Goal: Task Accomplishment & Management: Manage account settings

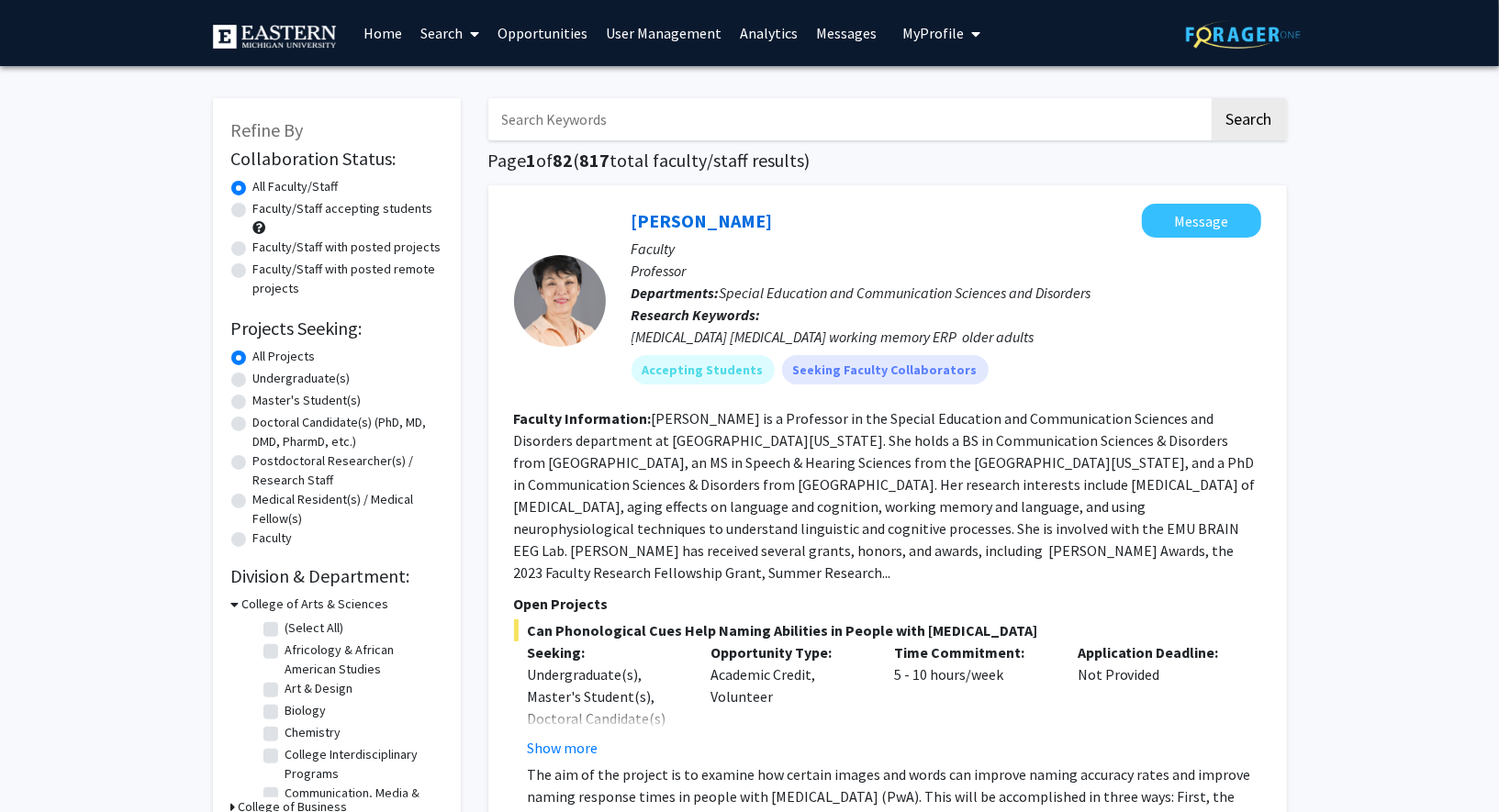
click at [637, 40] on link "User Management" at bounding box center [664, 32] width 134 height 64
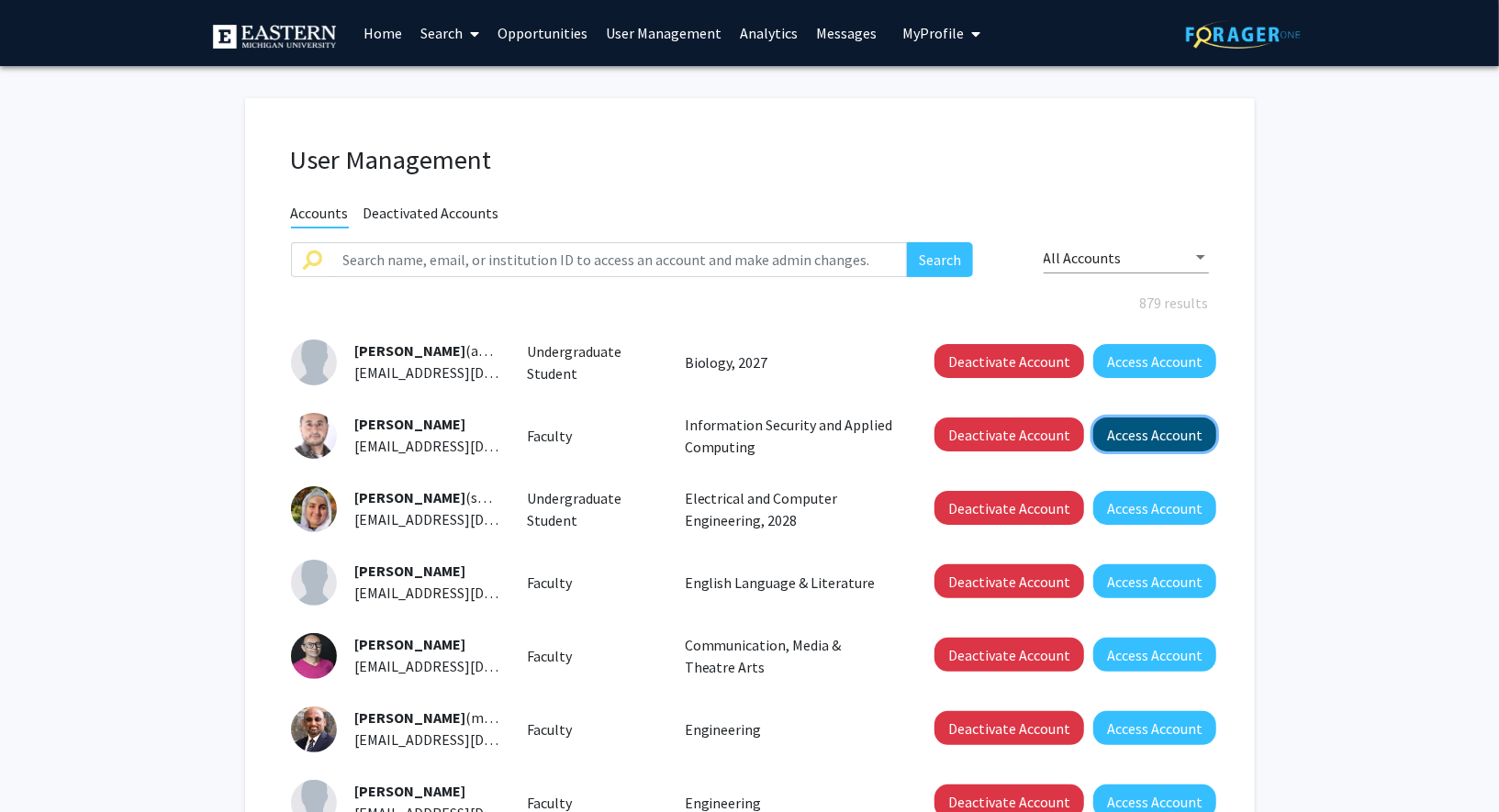
click at [1158, 428] on button "Access Account" at bounding box center [1155, 434] width 123 height 34
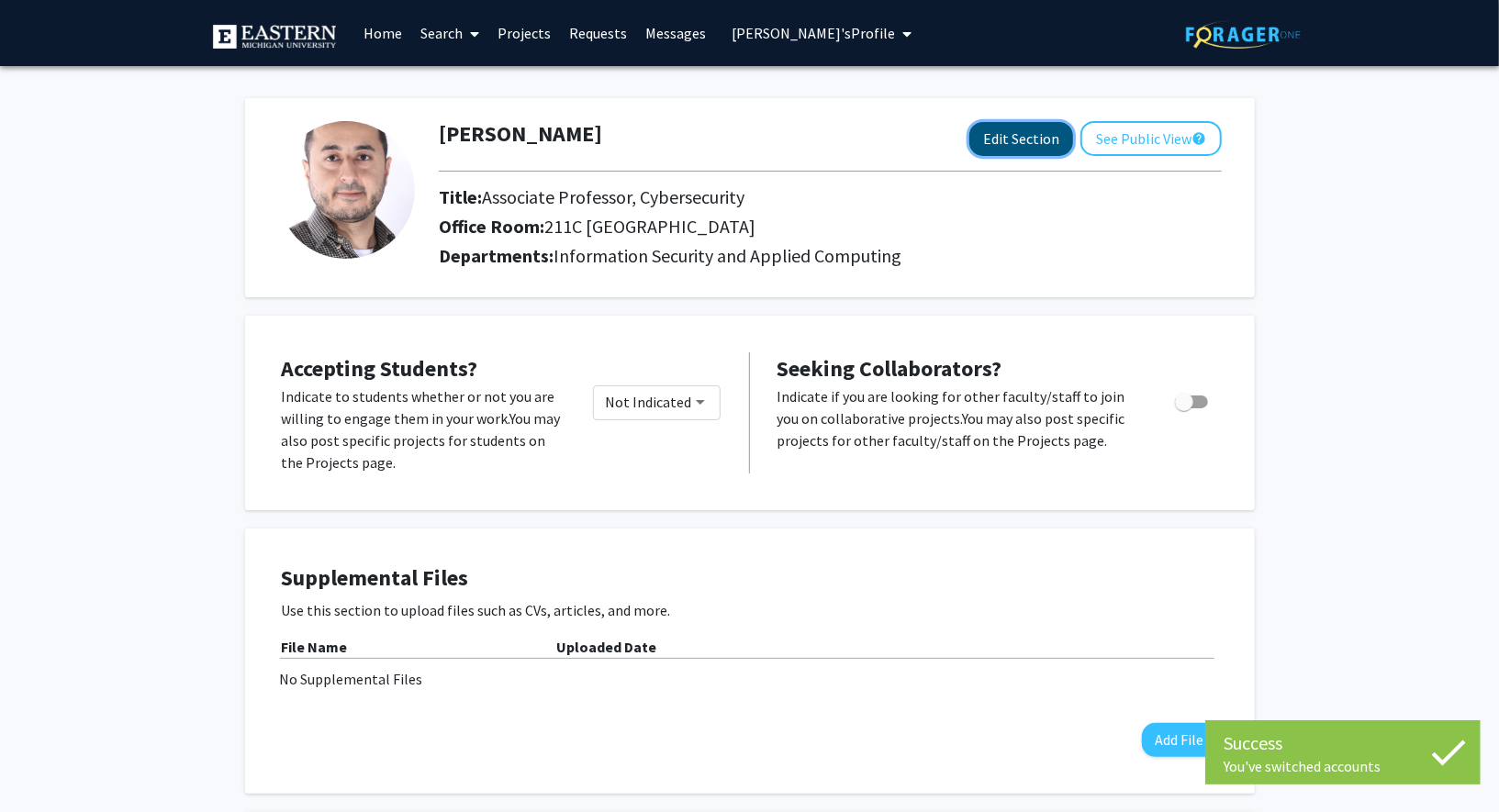
click at [995, 132] on button "Edit Section" at bounding box center [1021, 139] width 104 height 34
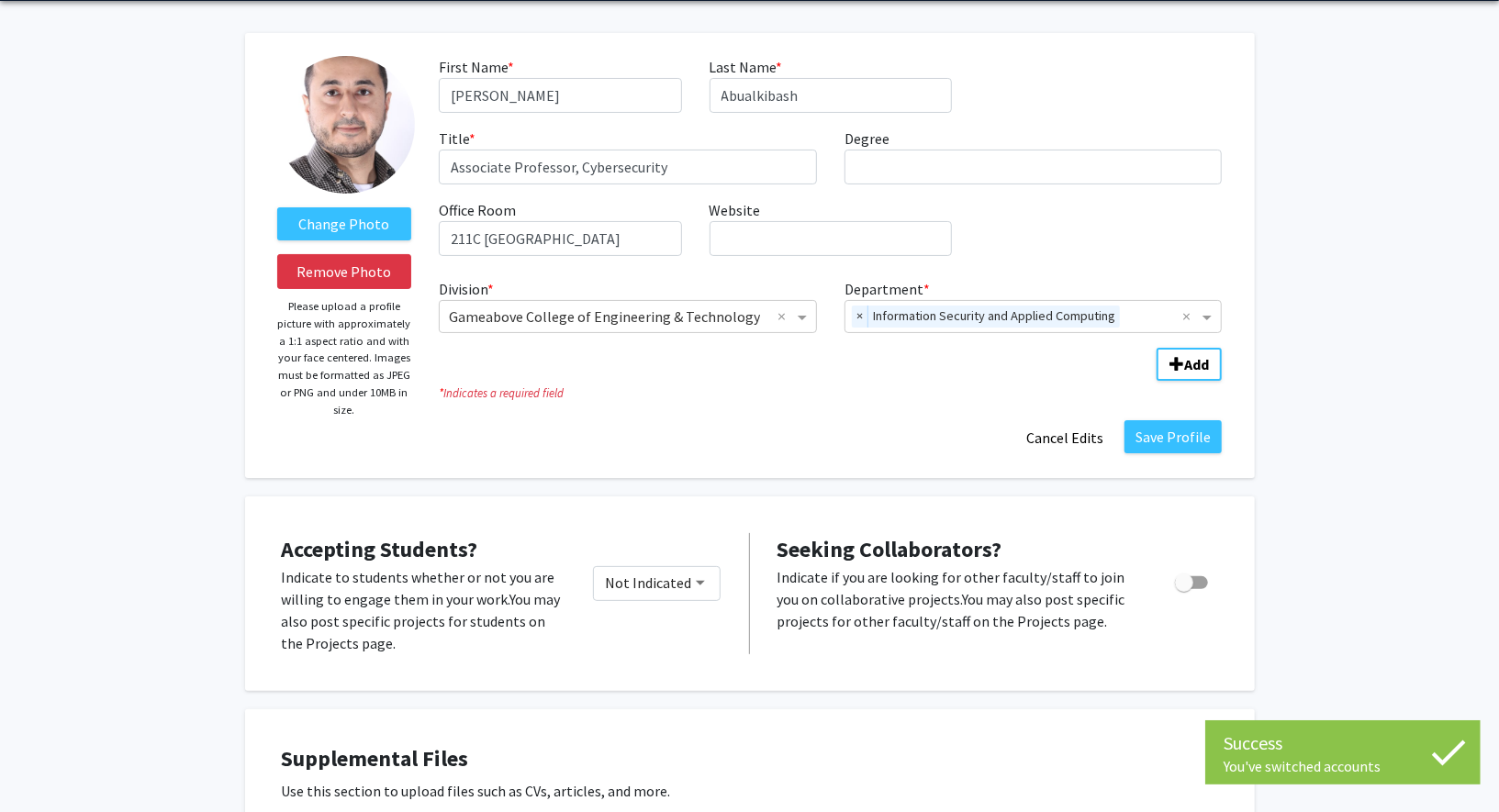
scroll to position [60, 0]
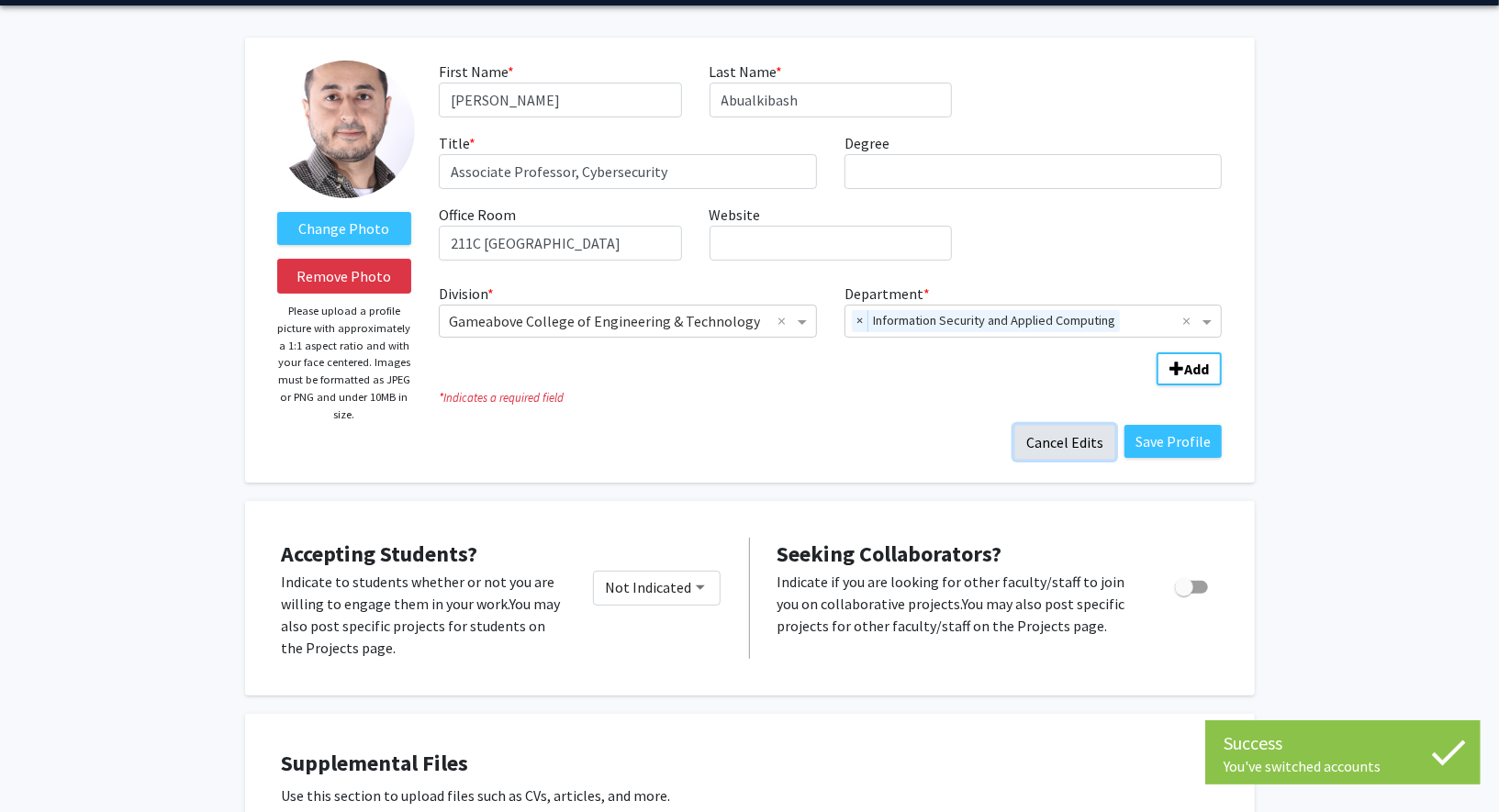
click at [1072, 444] on button "Cancel Edits" at bounding box center [1065, 443] width 101 height 35
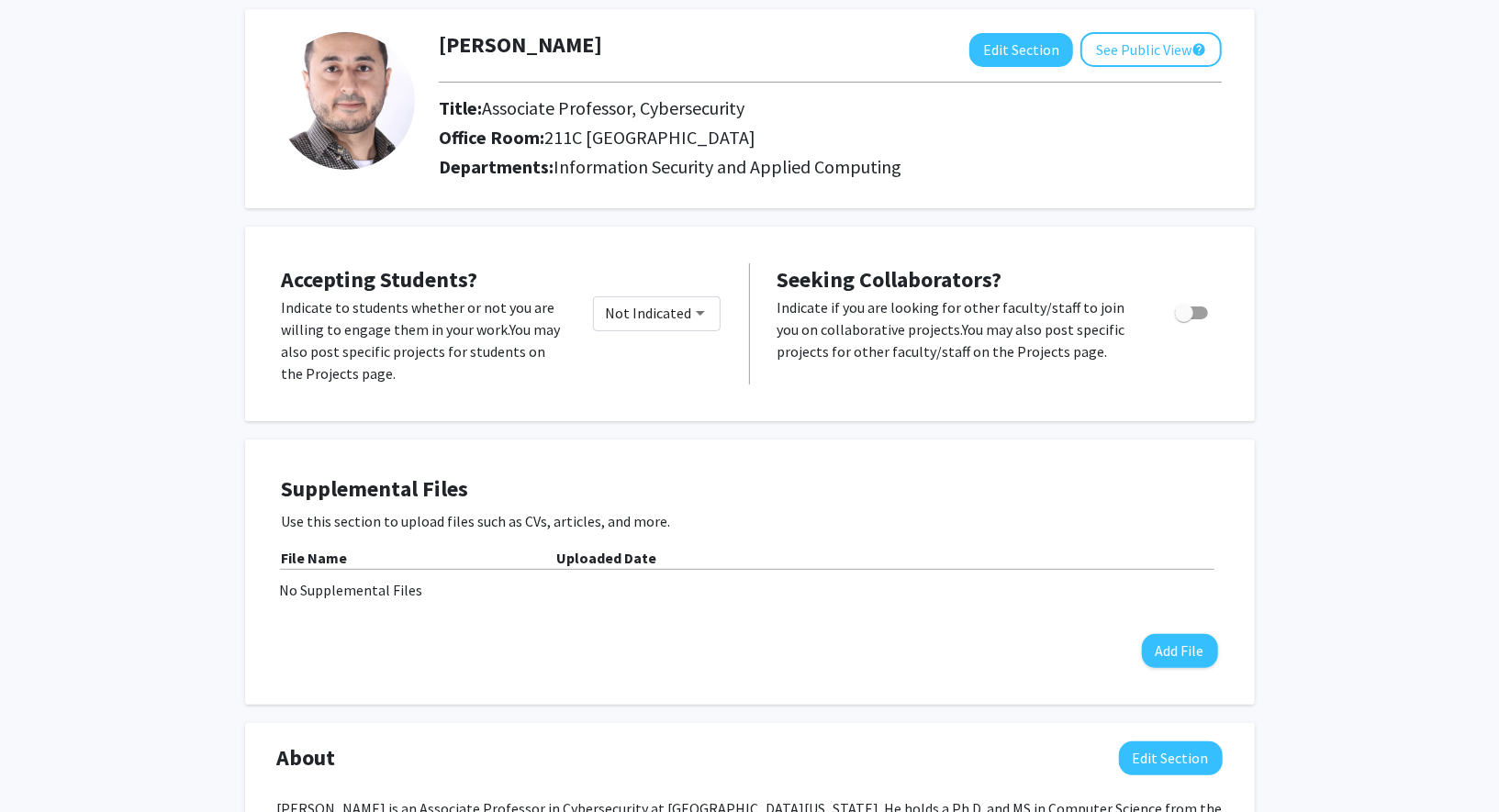
scroll to position [76, 0]
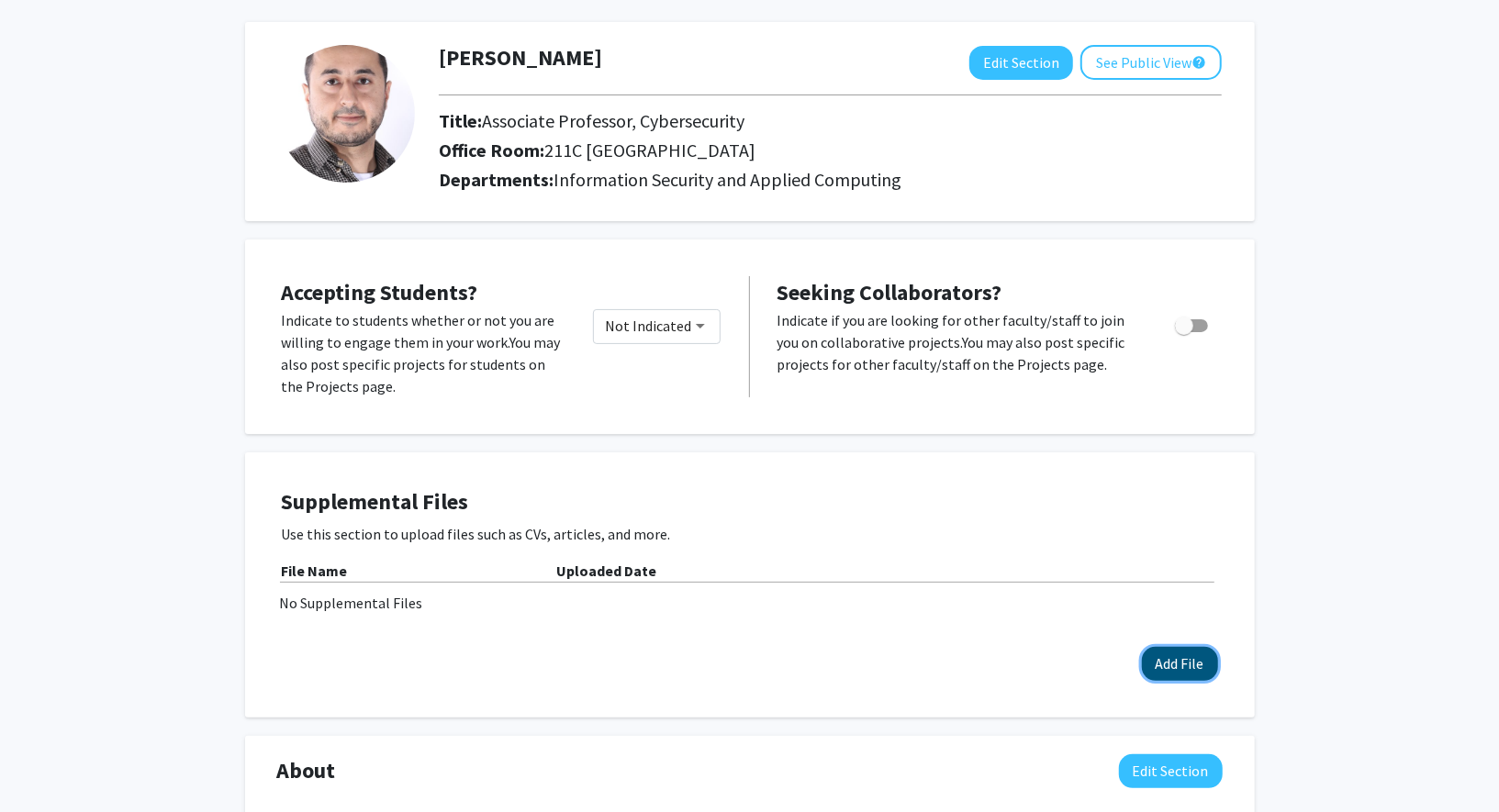
click at [1178, 662] on button "Add File" at bounding box center [1180, 664] width 76 height 34
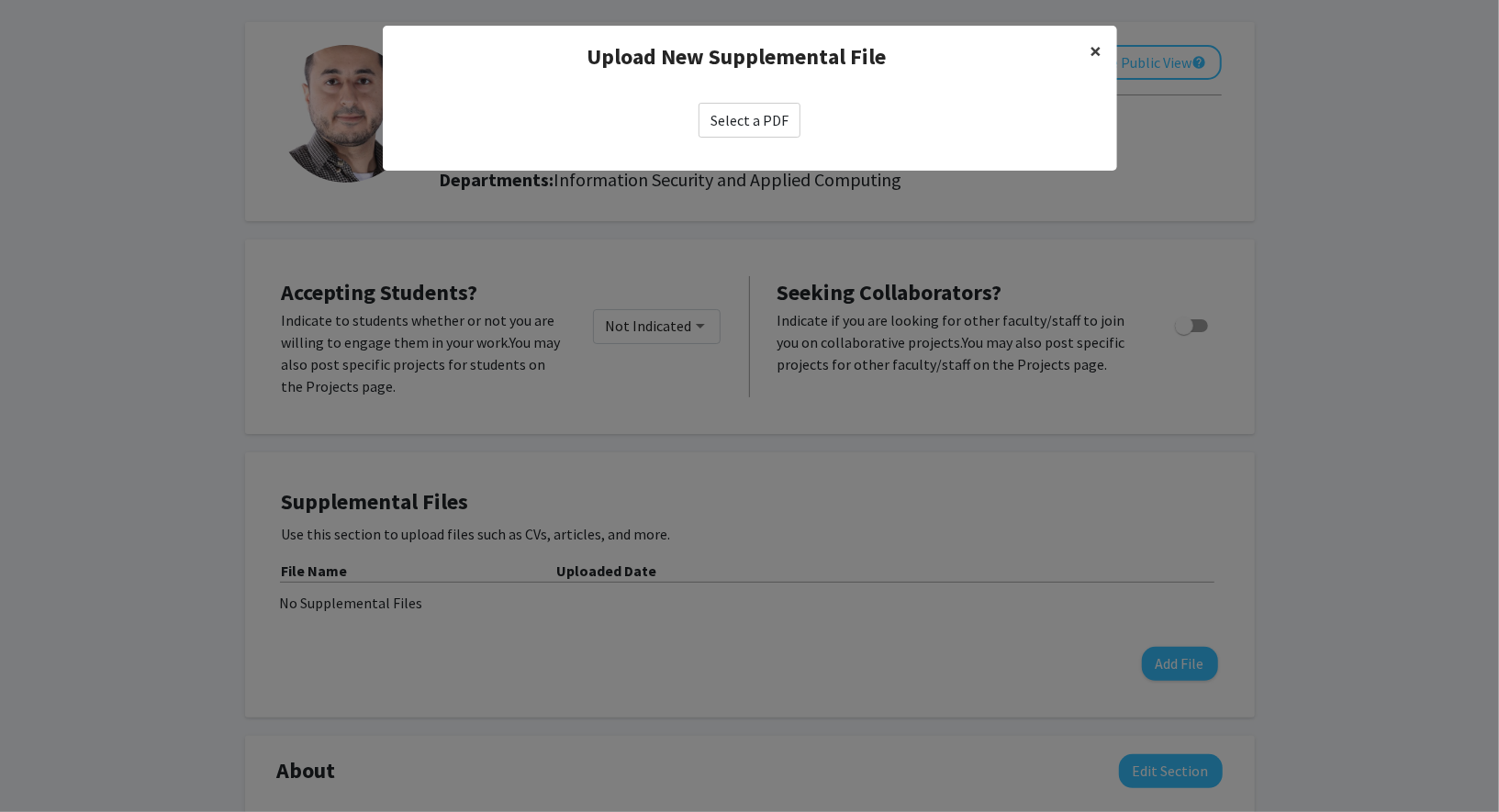
click at [1092, 51] on span "×" at bounding box center [1096, 51] width 12 height 29
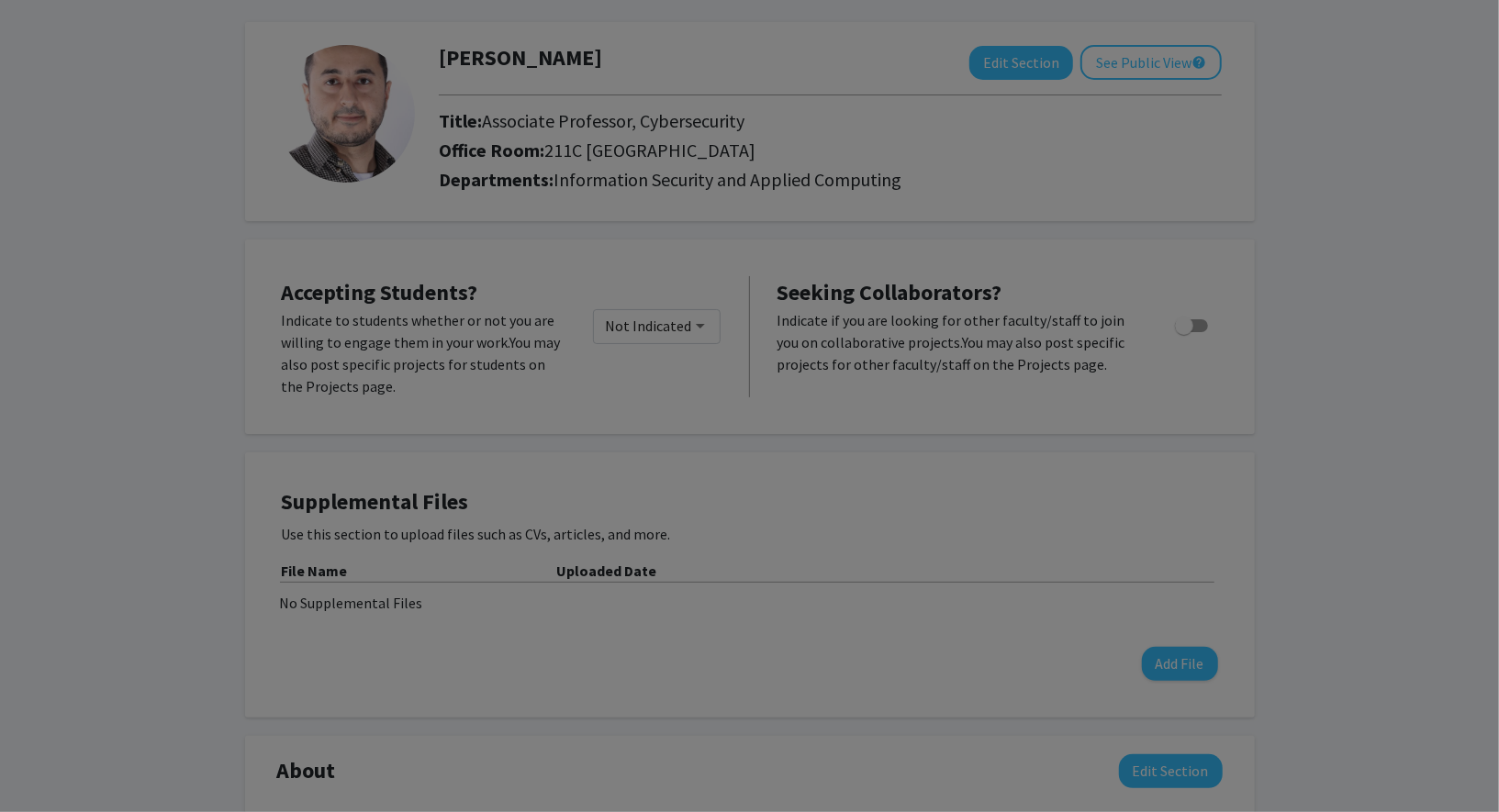
scroll to position [0, 0]
